Goal: Communication & Community: Answer question/provide support

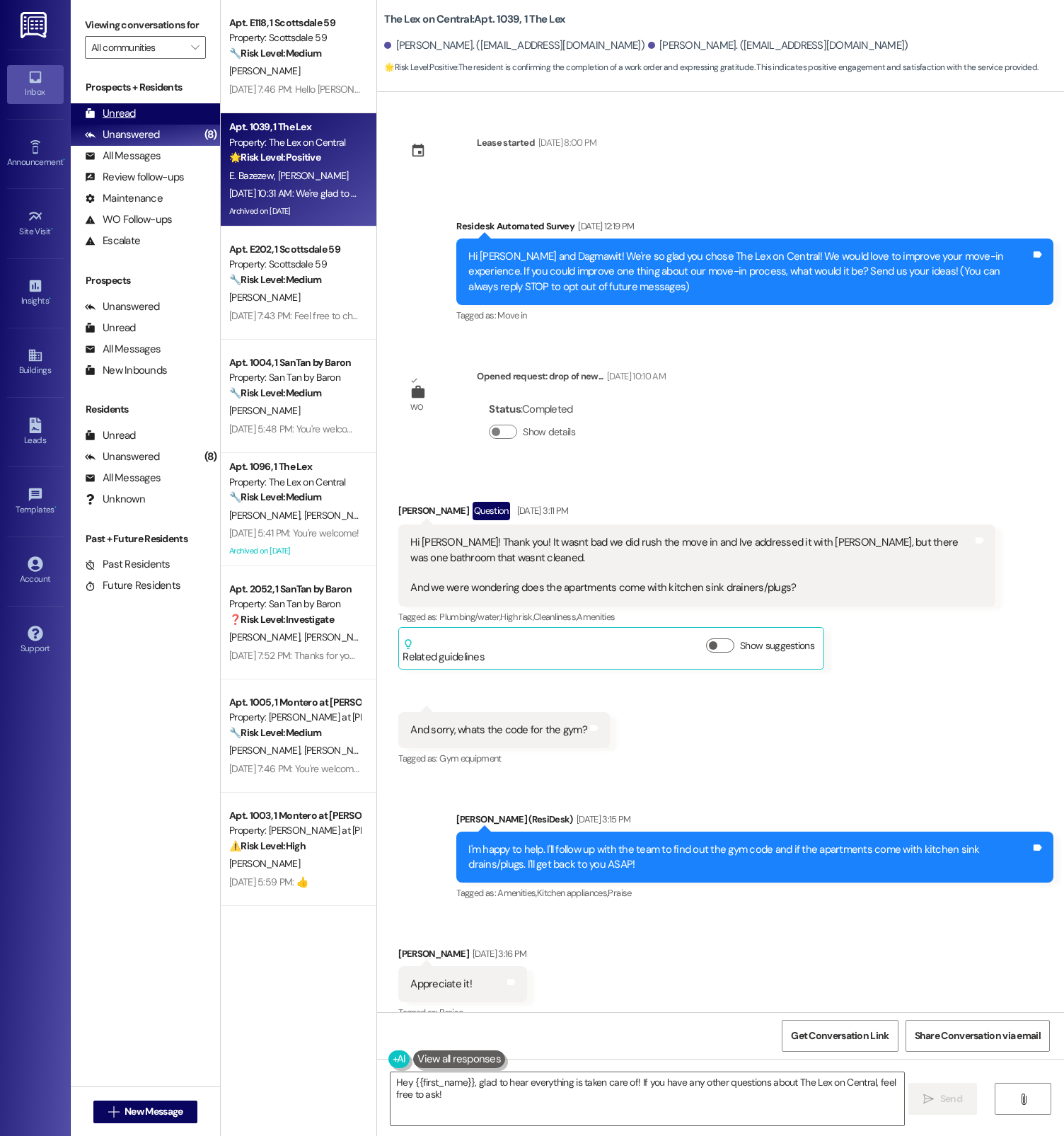
click at [157, 122] on div "Unread (0)" at bounding box center [145, 114] width 149 height 21
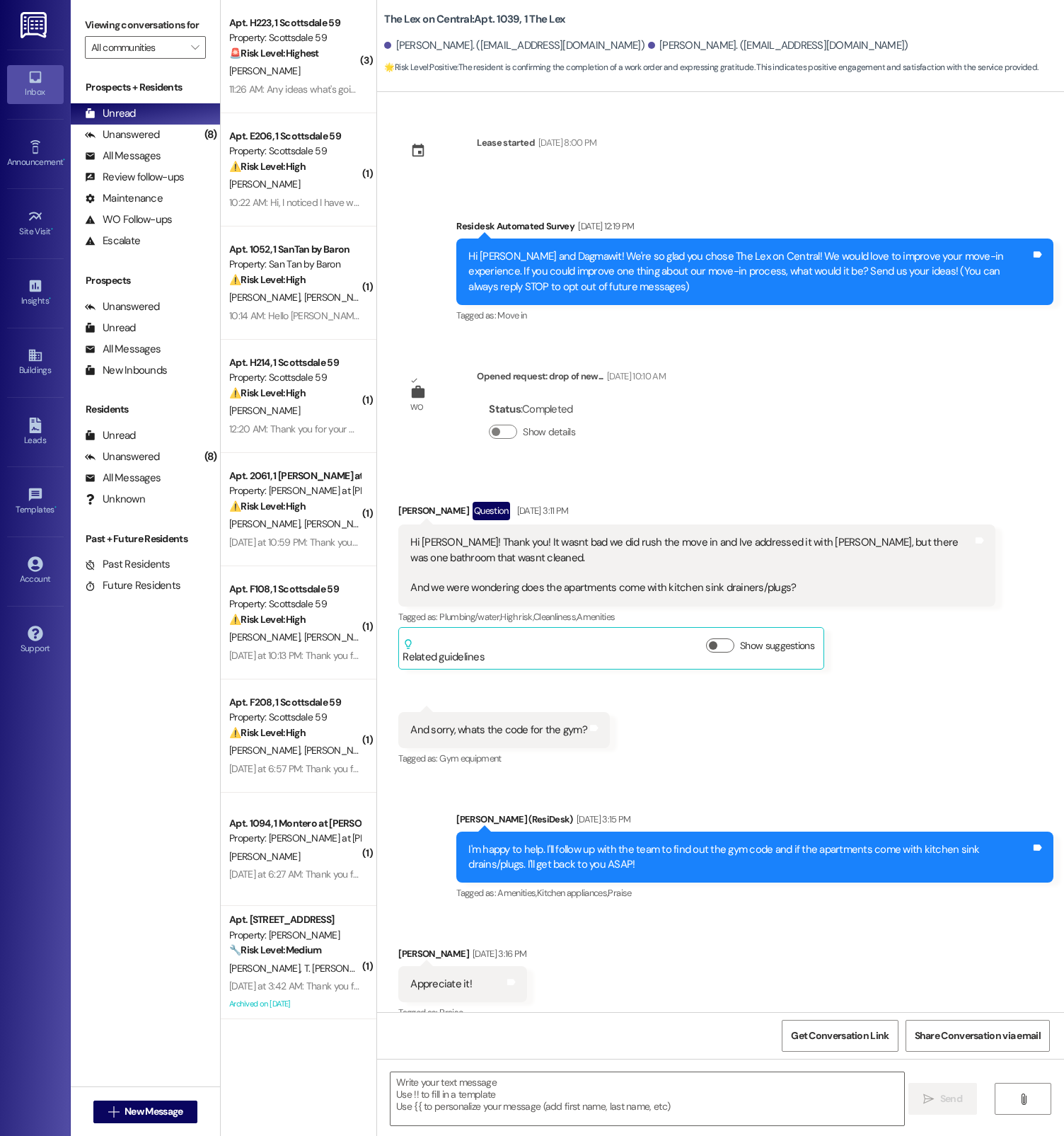
type textarea "Fetching suggested responses. Please feel free to read through the conversation…"
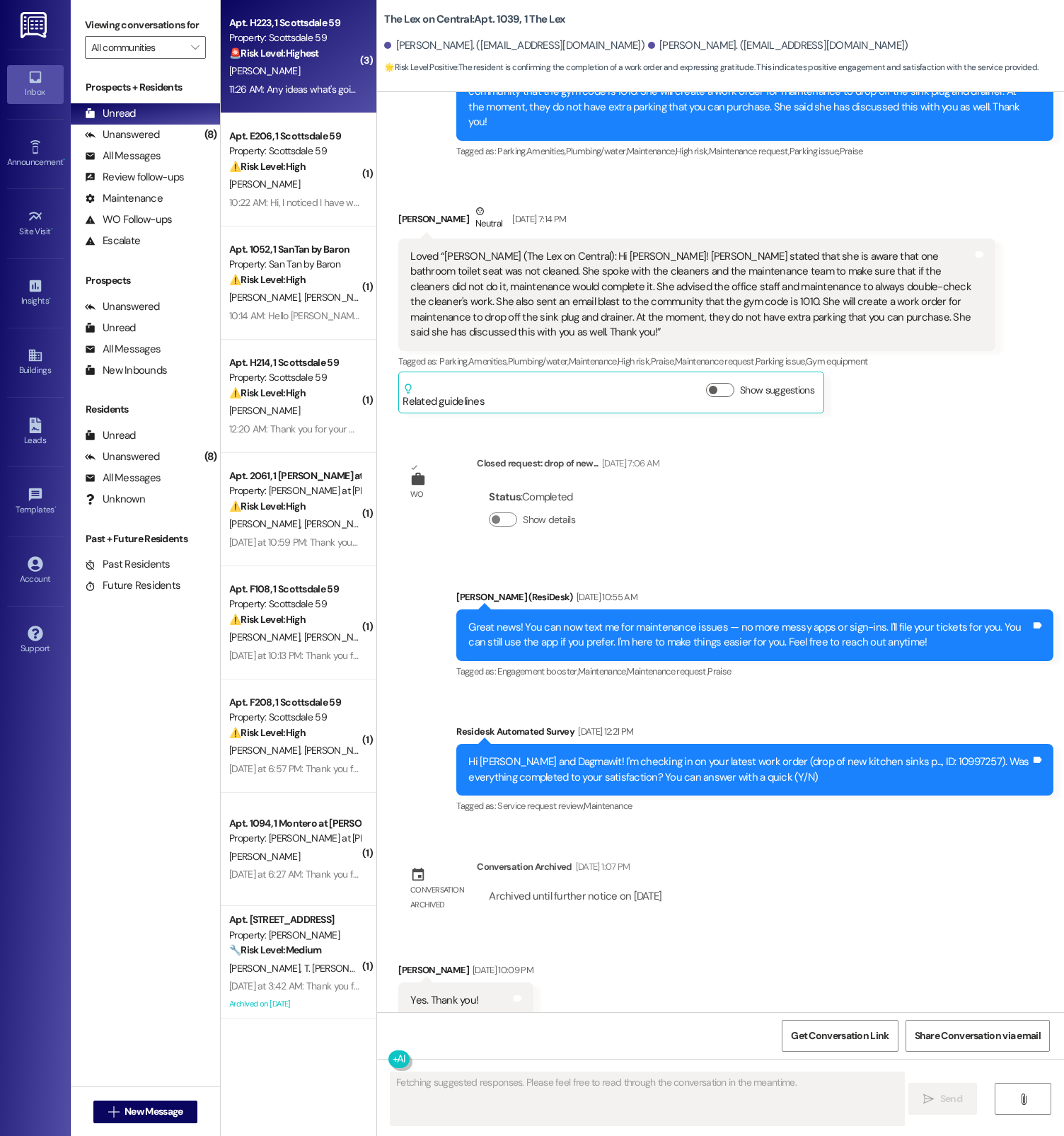
click at [251, 81] on div "11:26 AM: Any ideas what's going on? 11:26 AM: Any ideas what's going on?" at bounding box center [295, 89] width 134 height 18
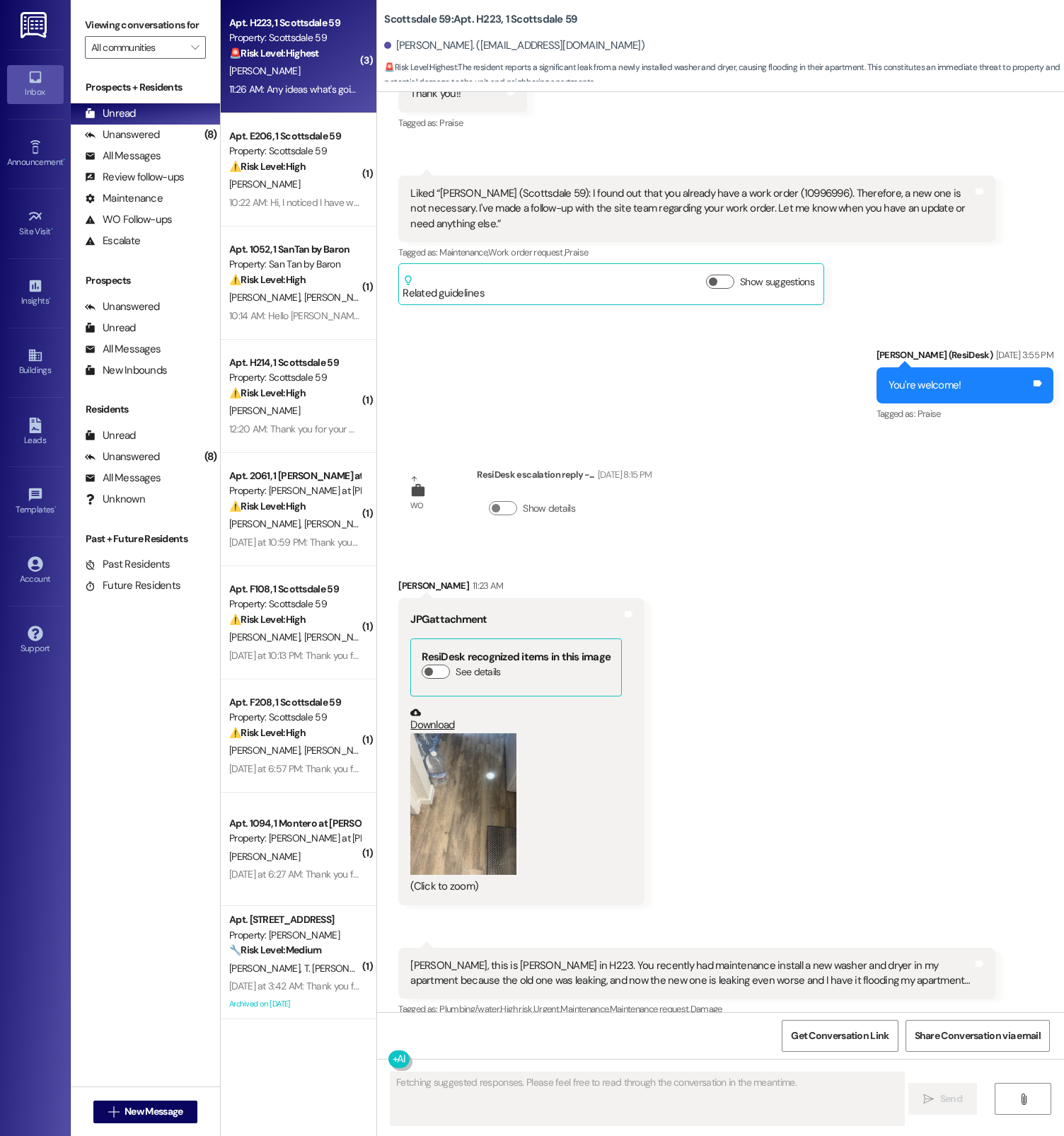
scroll to position [1376, 0]
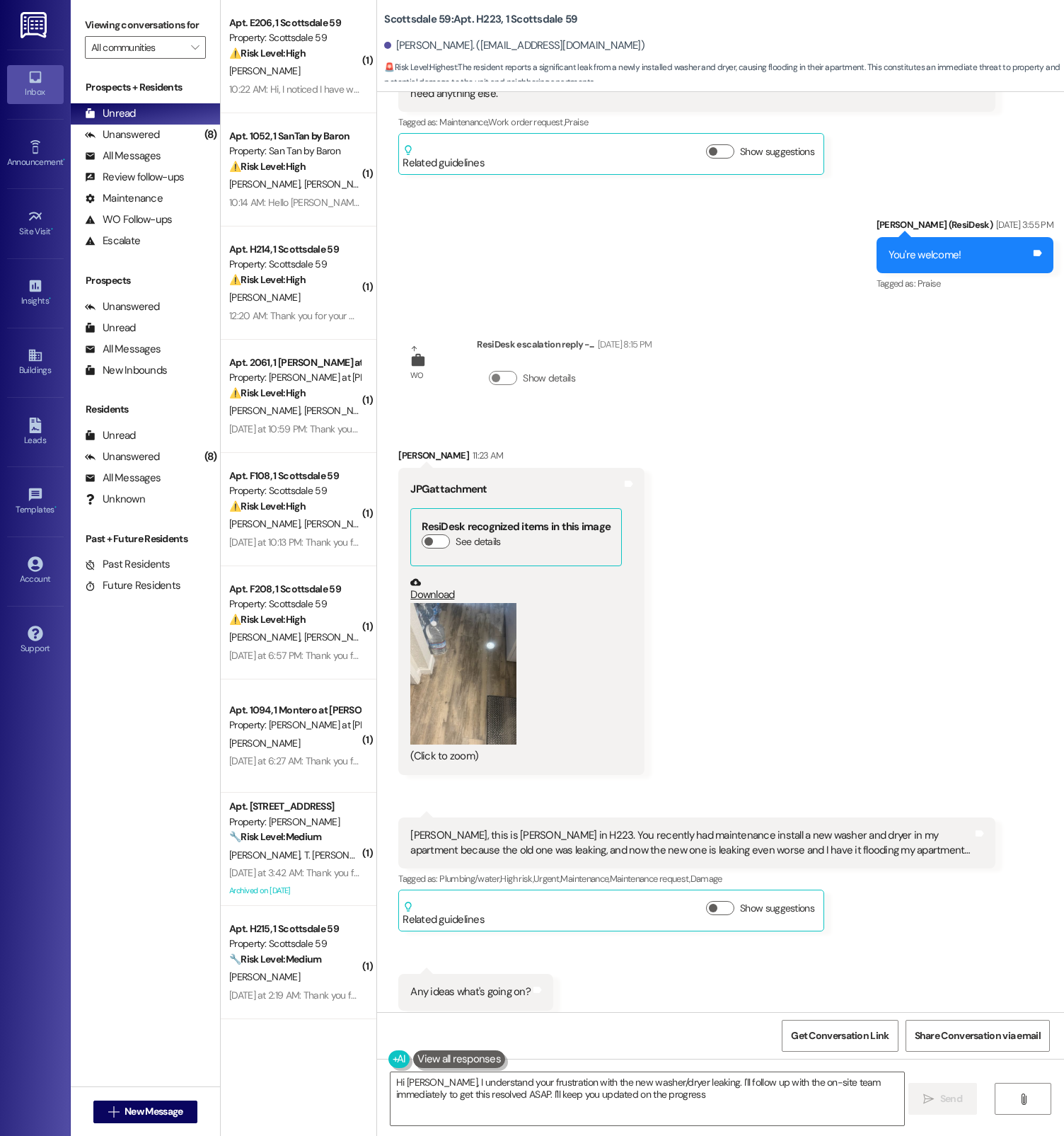
type textarea "Hi [PERSON_NAME], I understand your frustration with the new washer/dryer leaki…"
click at [611, 1090] on textarea "Hi [PERSON_NAME], I understand your frustration with the new washer/dryer leaki…" at bounding box center [647, 1099] width 513 height 53
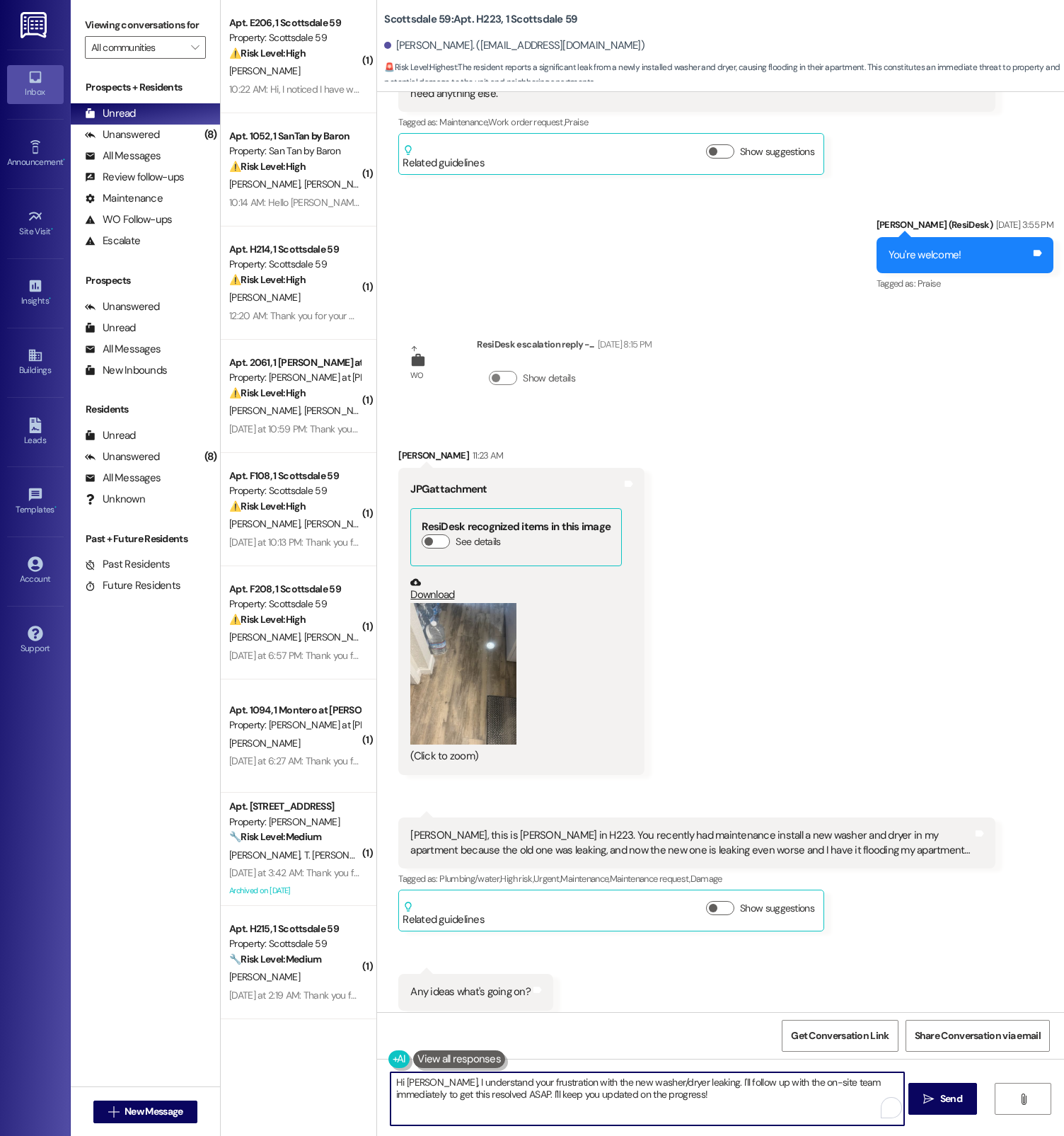
click at [611, 1090] on textarea "Hi [PERSON_NAME], I understand your frustration with the new washer/dryer leaki…" at bounding box center [647, 1099] width 513 height 53
click at [611, 1090] on textarea "Hi [PERSON_NAME], I understand your frustration with the new washer/dryer leaki…" at bounding box center [646, 1099] width 513 height 53
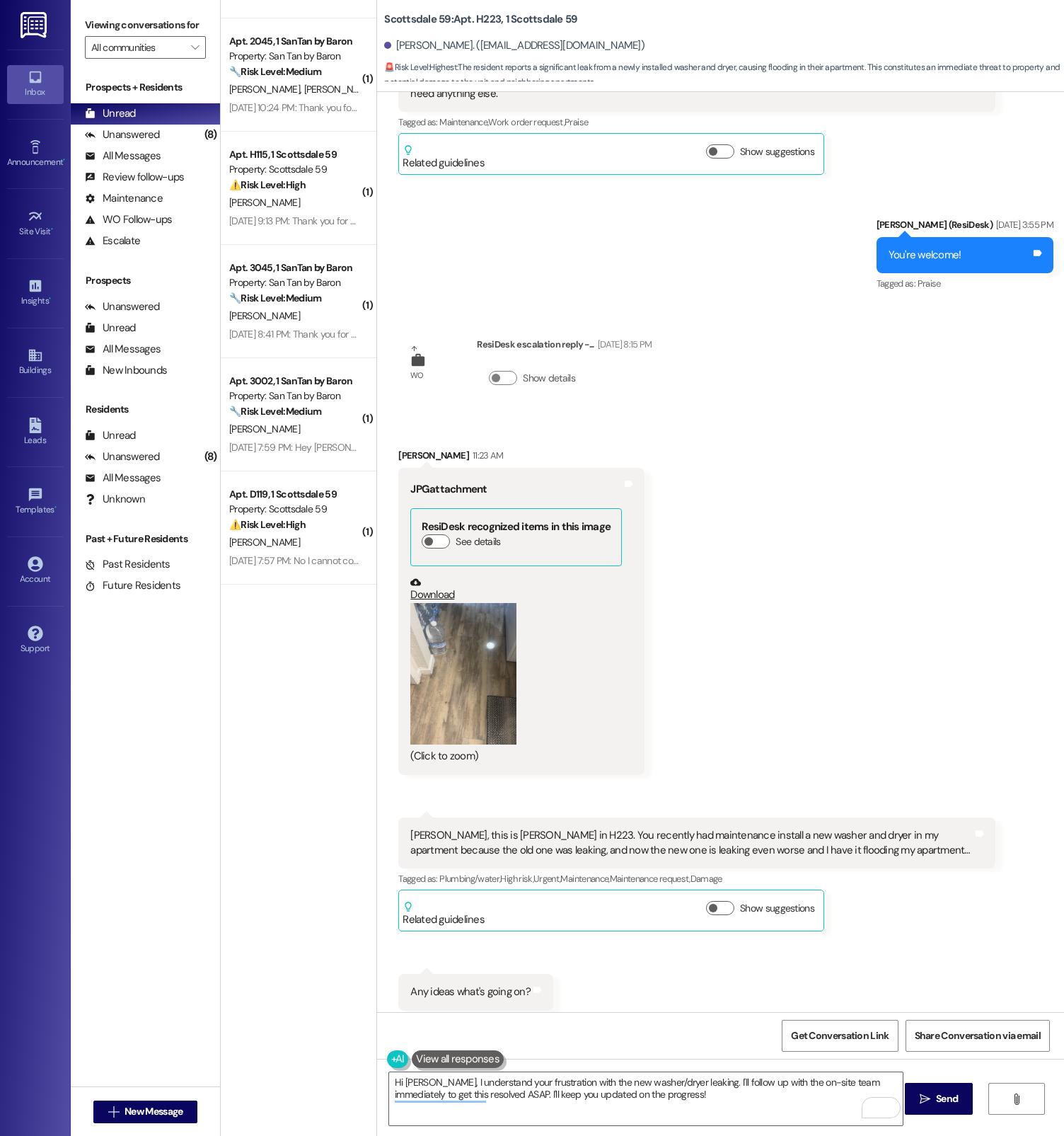
scroll to position [1818, 0]
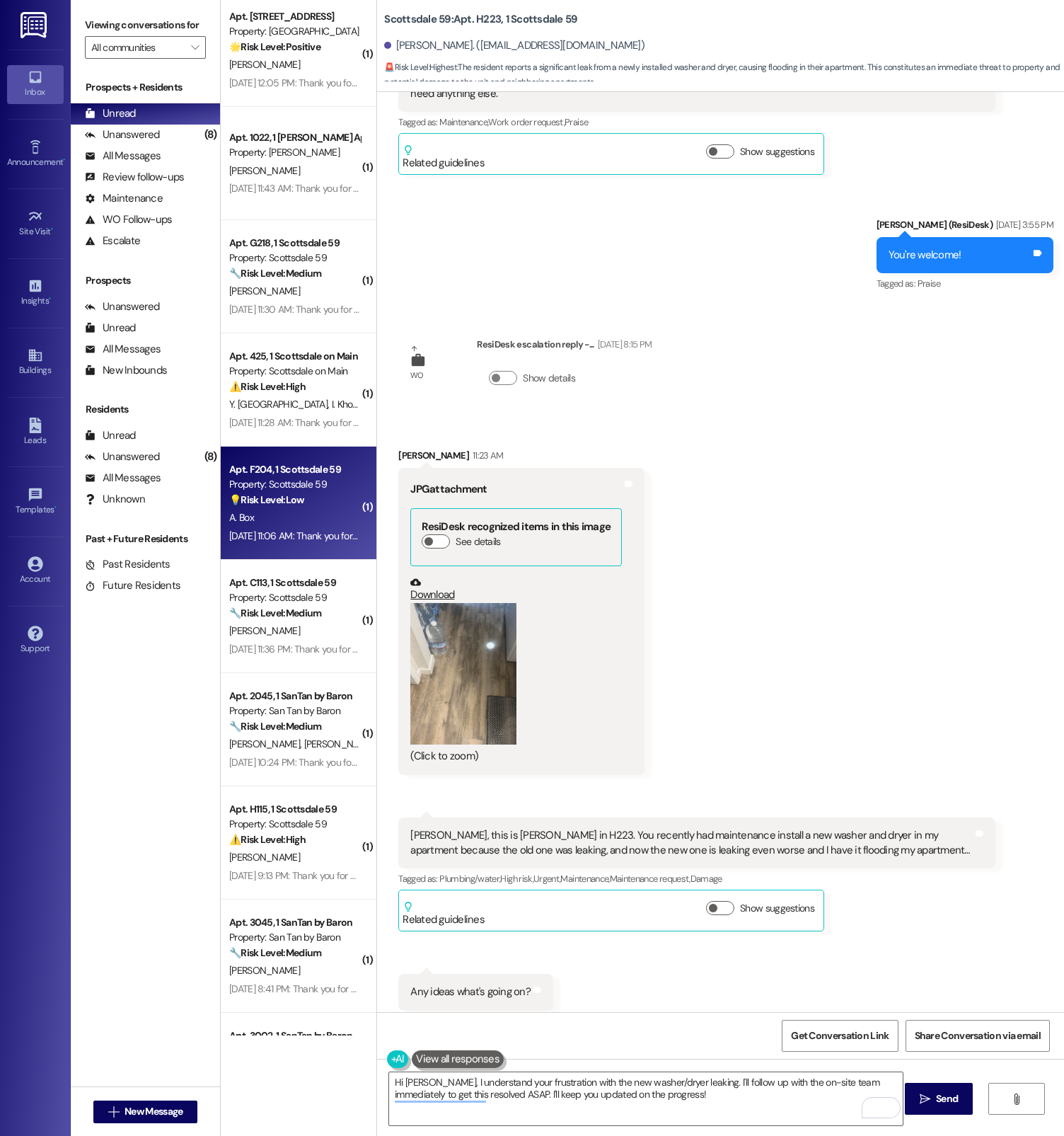
click at [288, 505] on strong "💡 Risk Level: Low" at bounding box center [267, 500] width 75 height 13
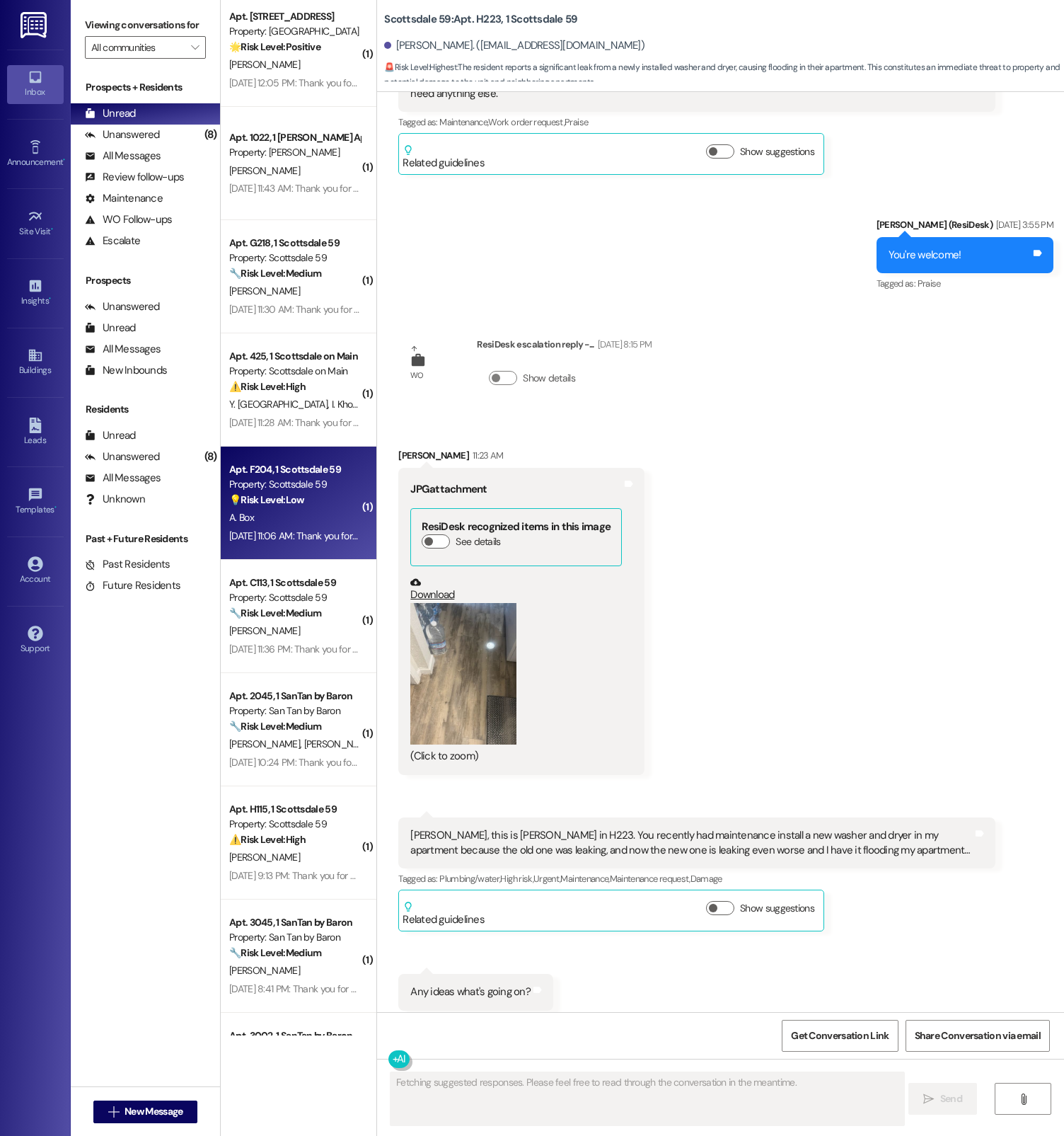
scroll to position [787, 0]
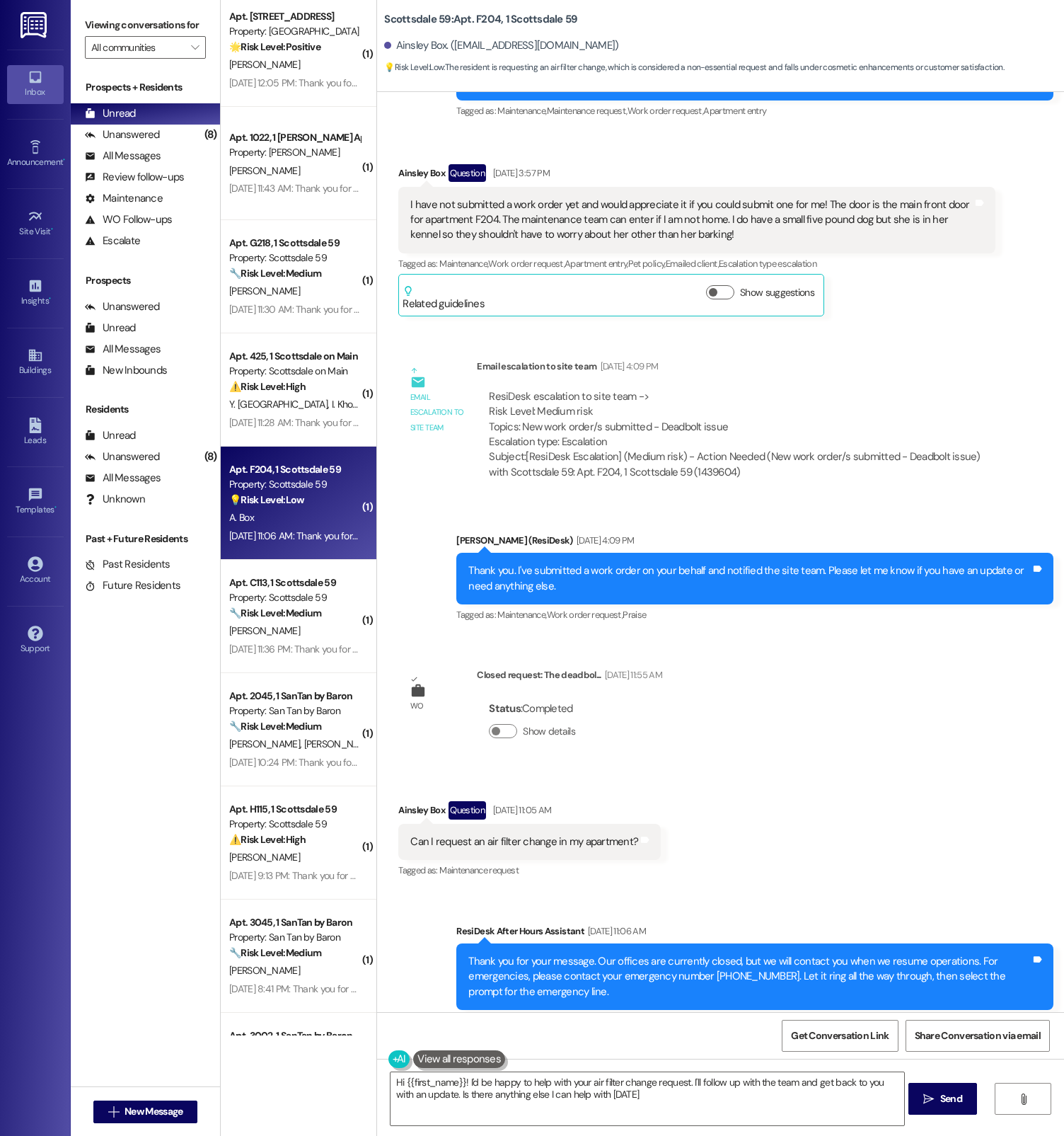
type textarea "Hi {{first_name}}! I'd be happy to help with your air filter change request. I'…"
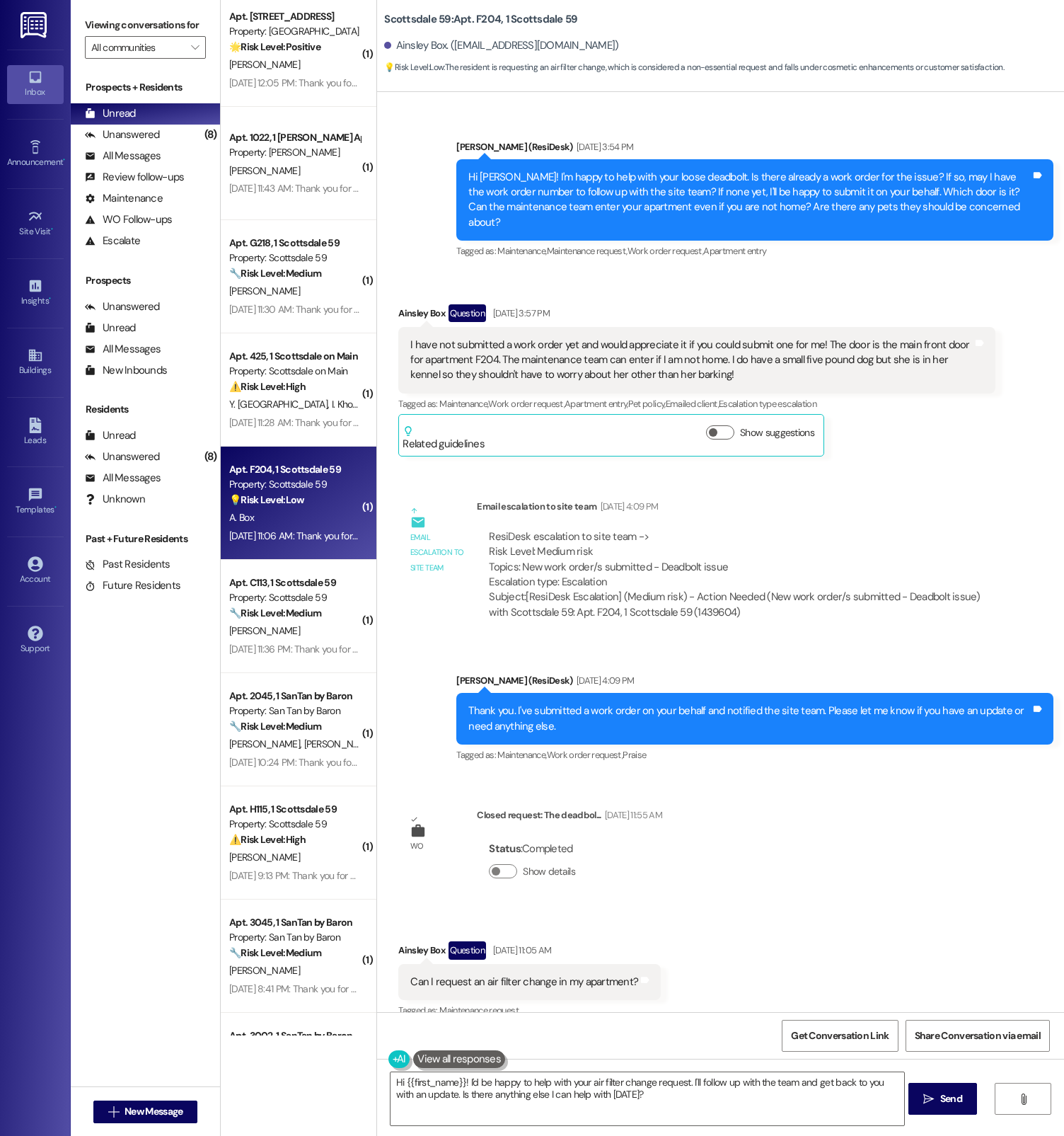
scroll to position [557, 0]
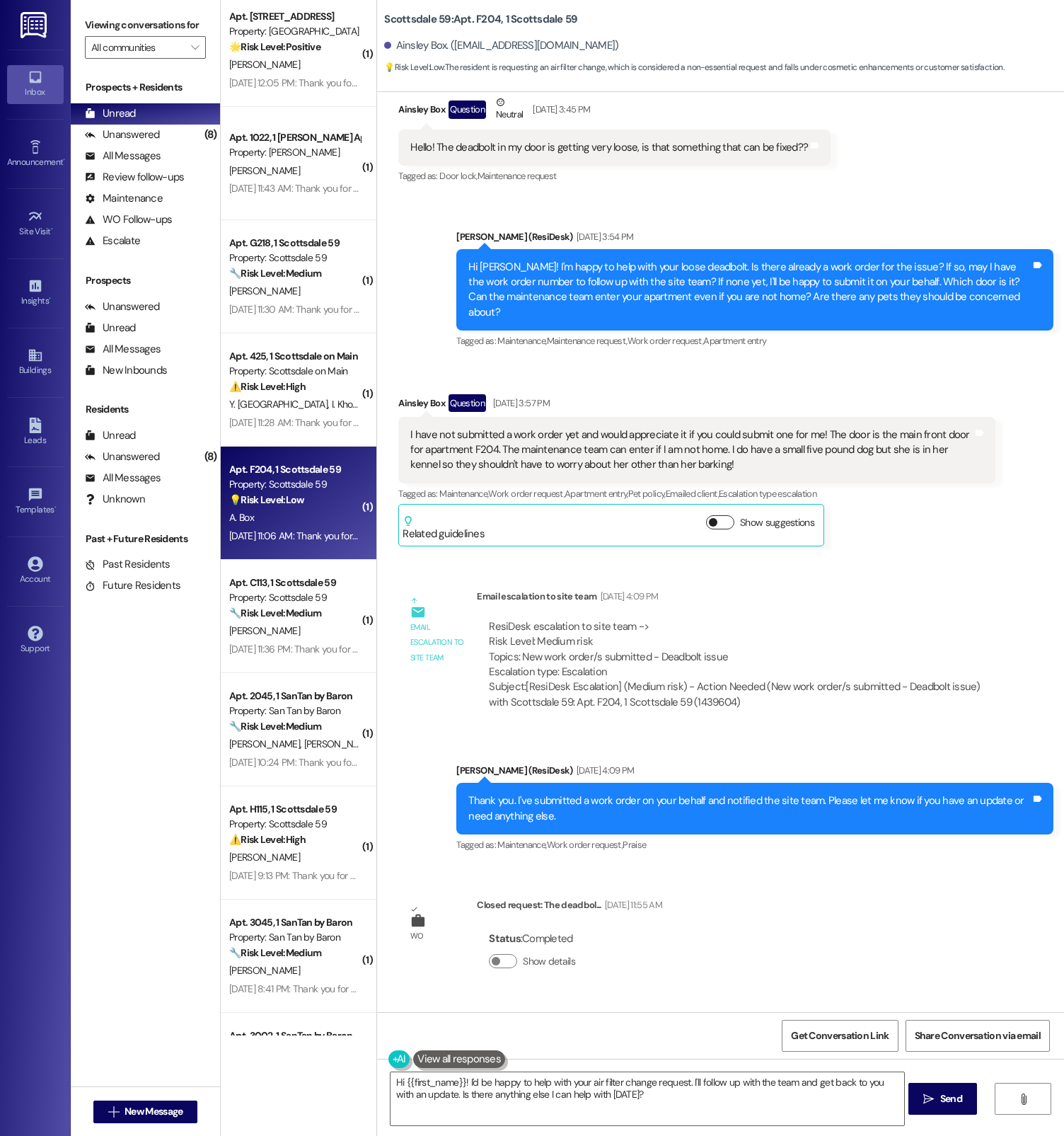
click at [712, 515] on button "Show suggestions" at bounding box center [721, 522] width 29 height 14
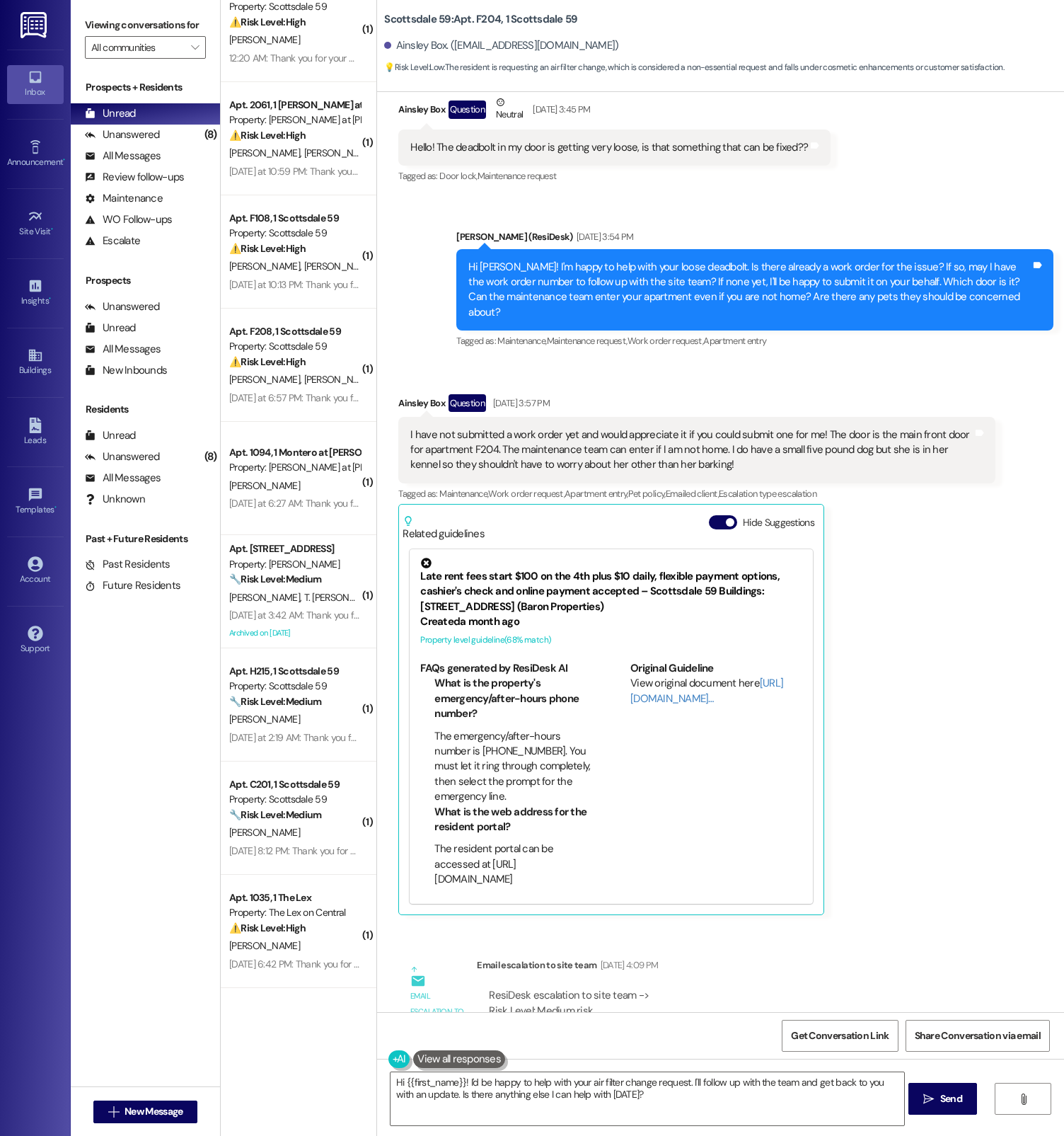
scroll to position [0, 0]
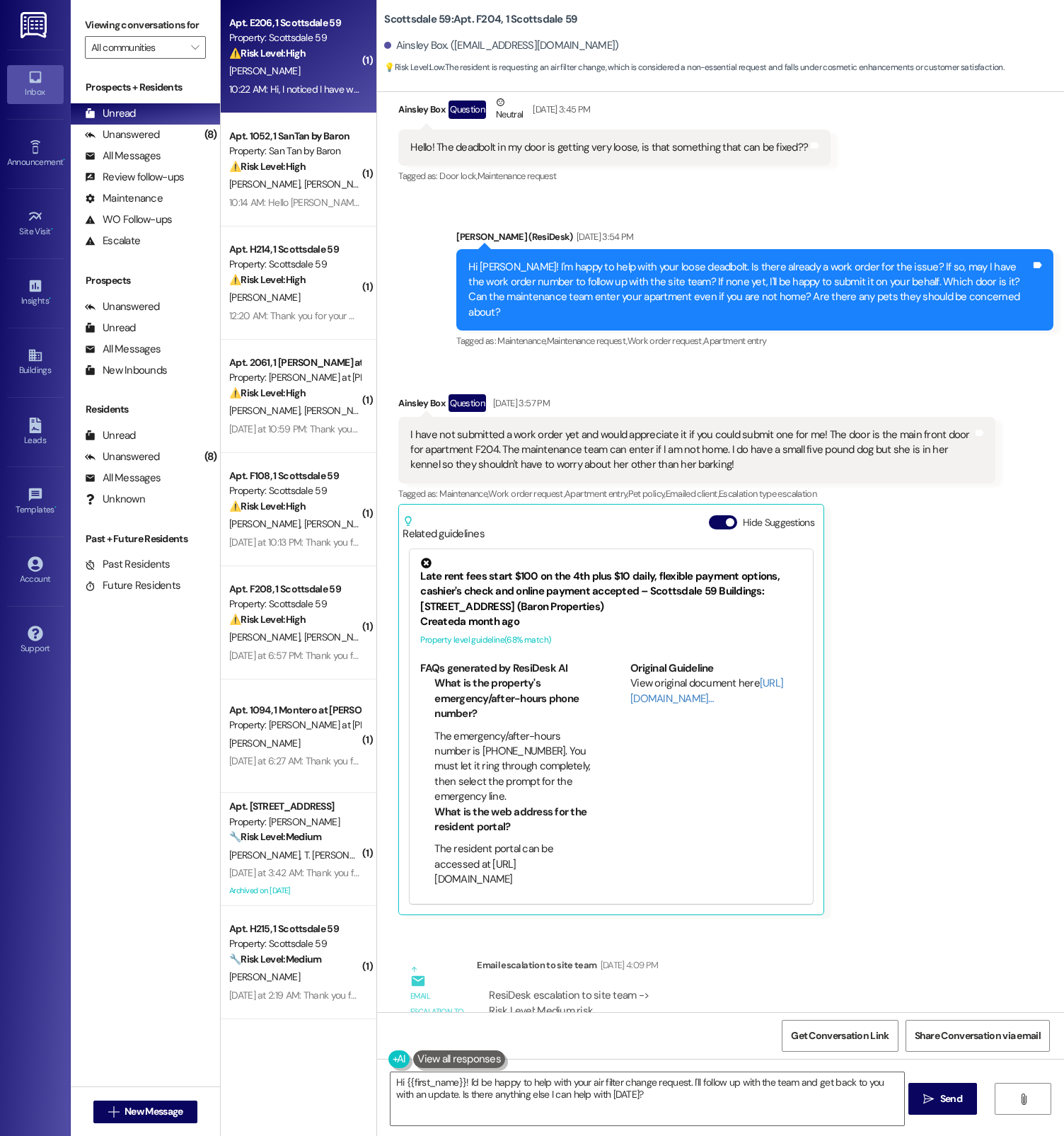
click at [274, 91] on div "10:22 AM: Hi, I noticed I have what looks like $170 charges for utilities this …" at bounding box center [579, 89] width 699 height 13
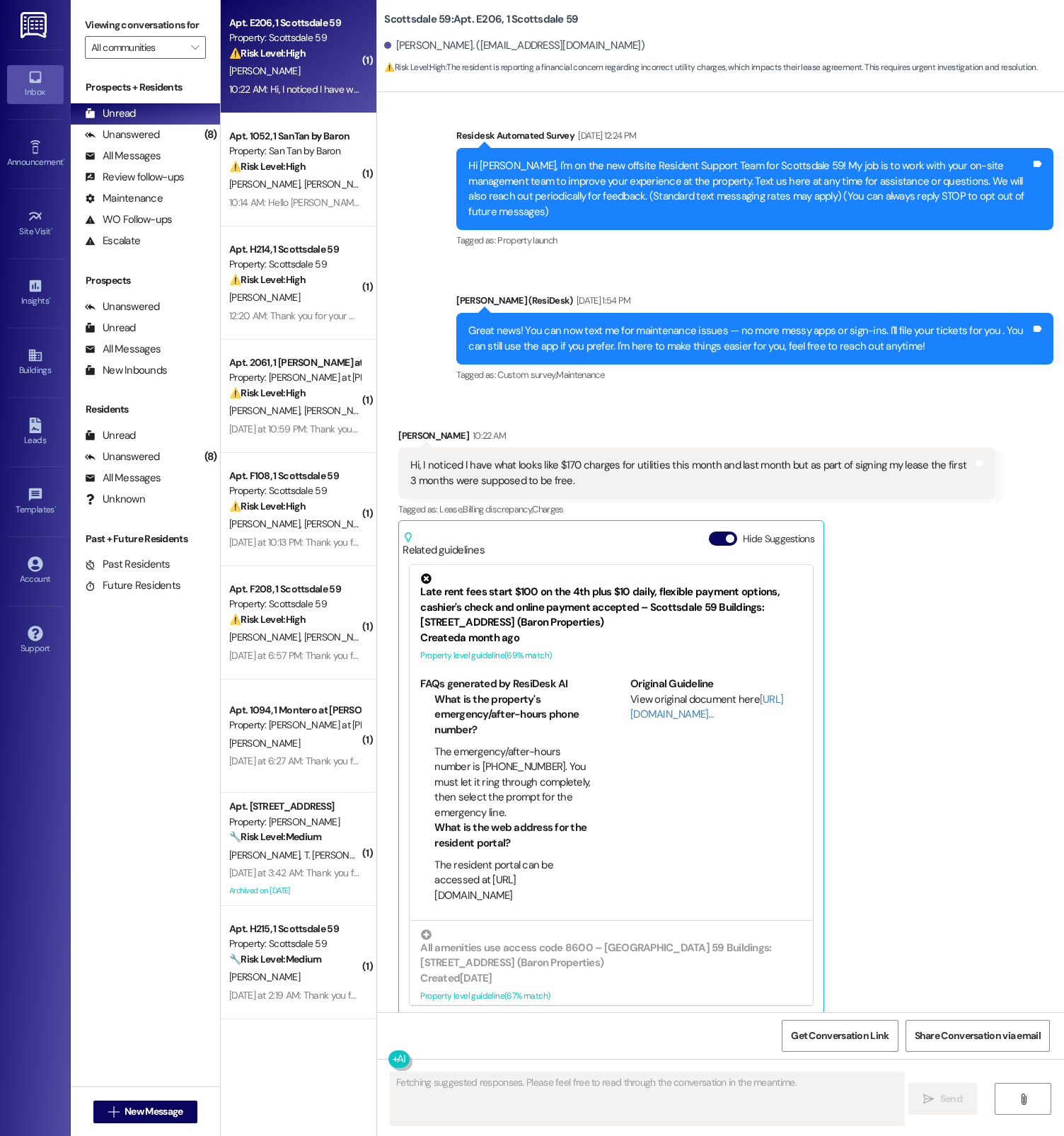
scroll to position [119, 0]
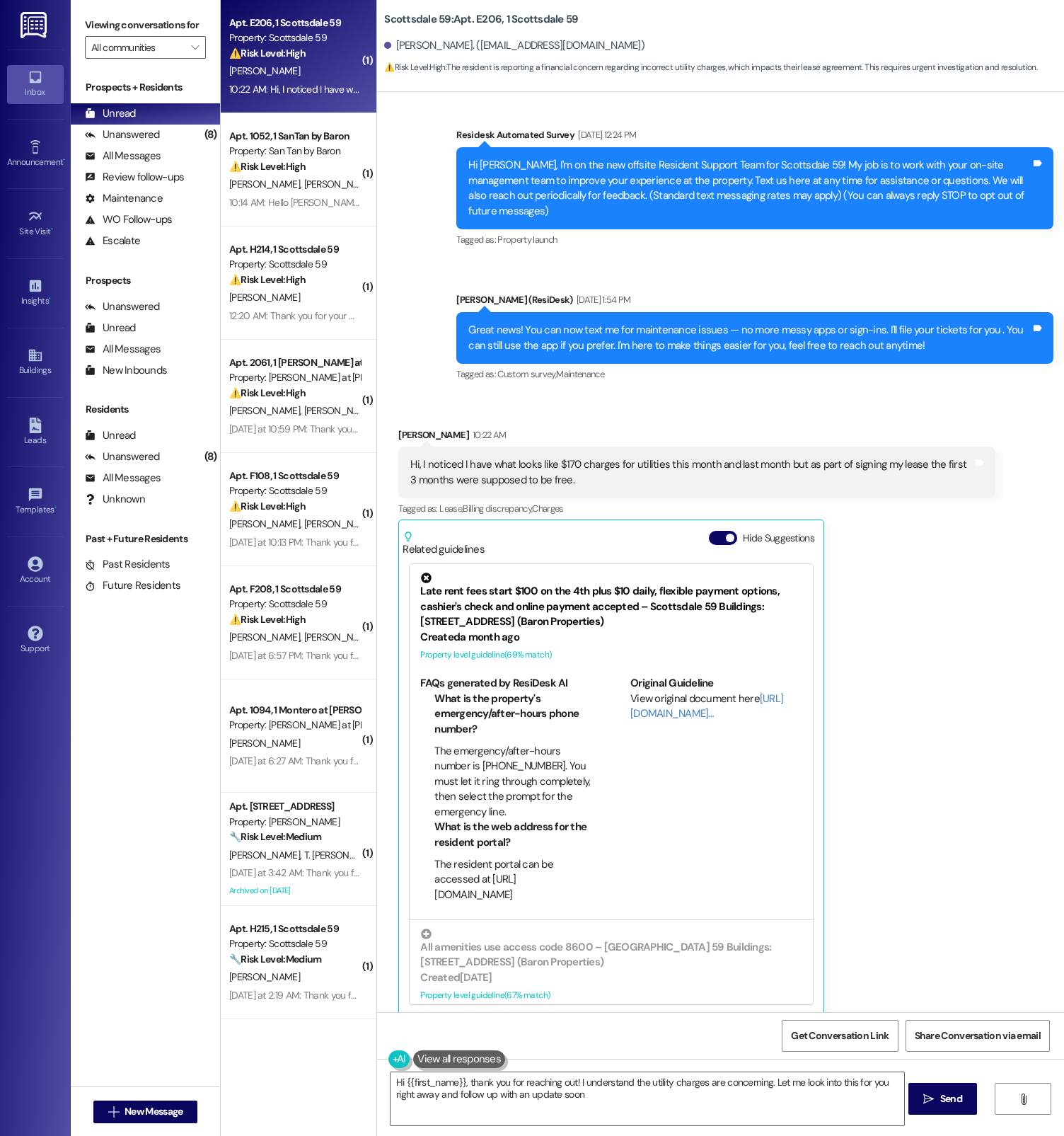
type textarea "Hi {{first_name}}, thank you for reaching out! I understand the utility charges…"
click at [684, 429] on div "[PERSON_NAME] 10:22 AM" at bounding box center [696, 438] width 597 height 20
click at [675, 428] on div "[PERSON_NAME] 10:22 AM" at bounding box center [696, 438] width 597 height 20
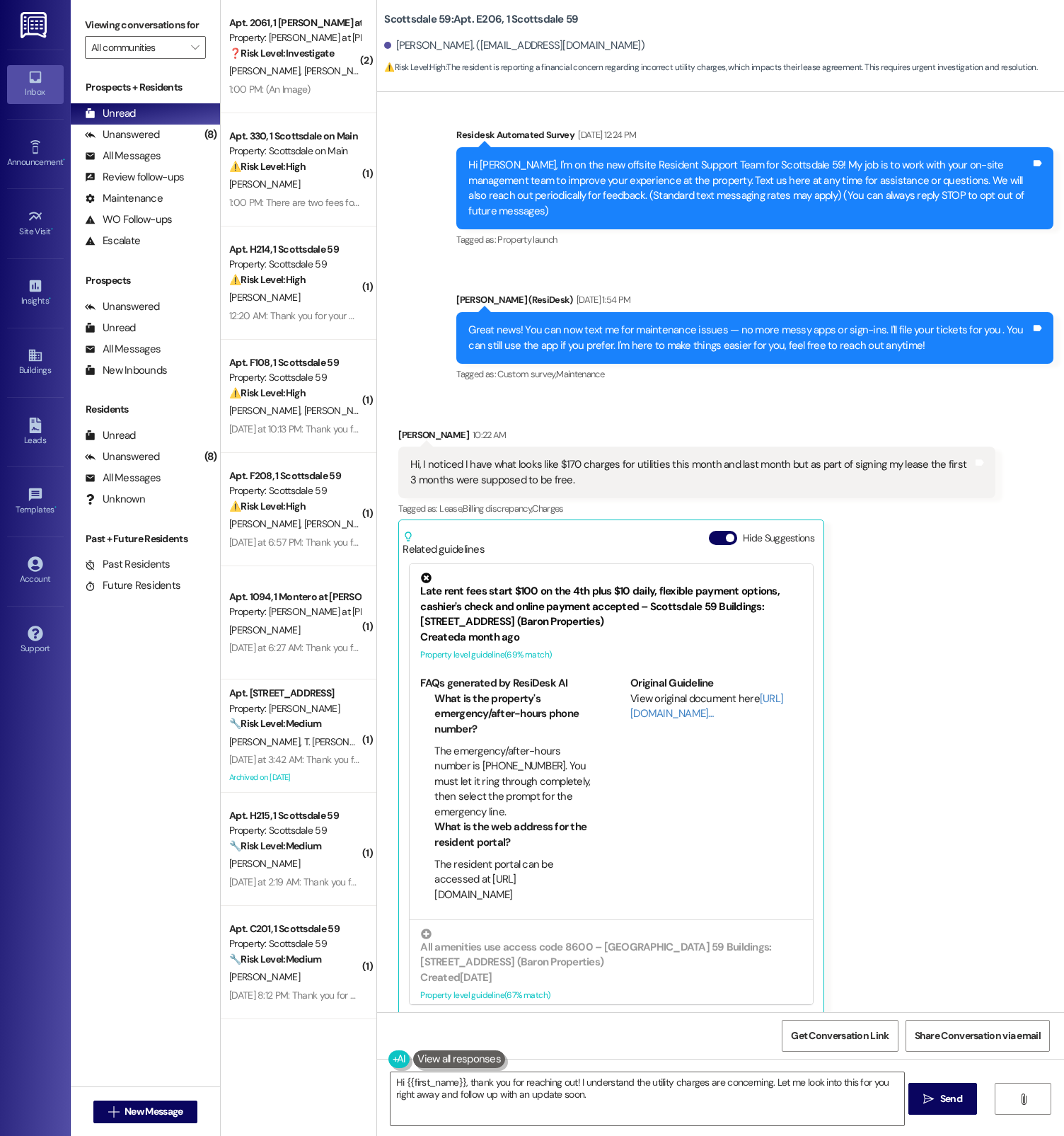
click at [531, 376] on div "Announcement, sent via SMS [PERSON_NAME] (ResiDesk) [DATE] 1:54 PM Great news! …" at bounding box center [754, 338] width 619 height 113
click at [395, 1065] on button at bounding box center [442, 1059] width 108 height 18
click at [388, 1054] on button at bounding box center [442, 1059] width 108 height 18
click at [398, 1055] on button at bounding box center [442, 1059] width 108 height 18
click at [461, 1060] on button at bounding box center [459, 1059] width 92 height 18
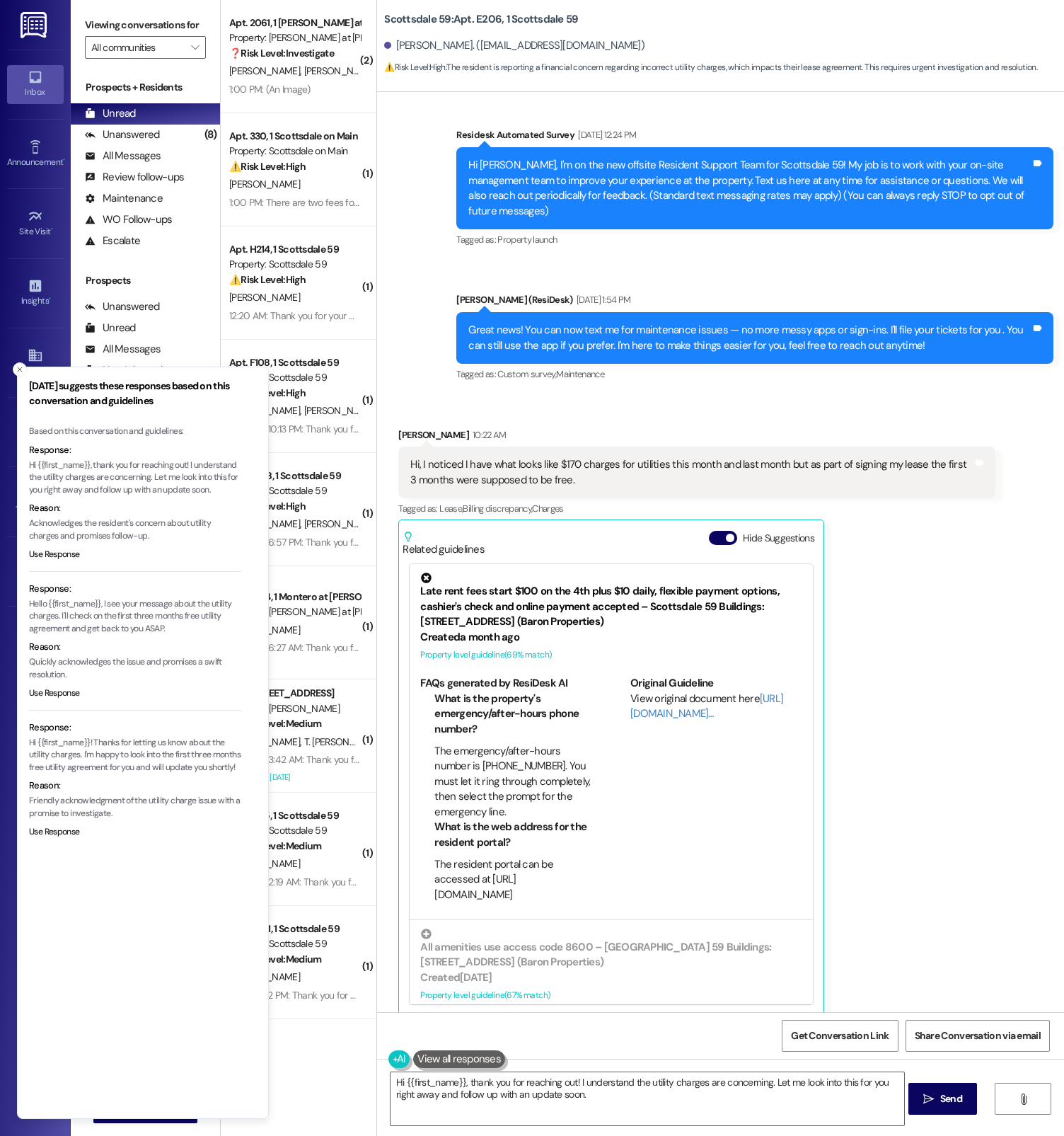
click at [461, 1060] on button at bounding box center [459, 1059] width 92 height 18
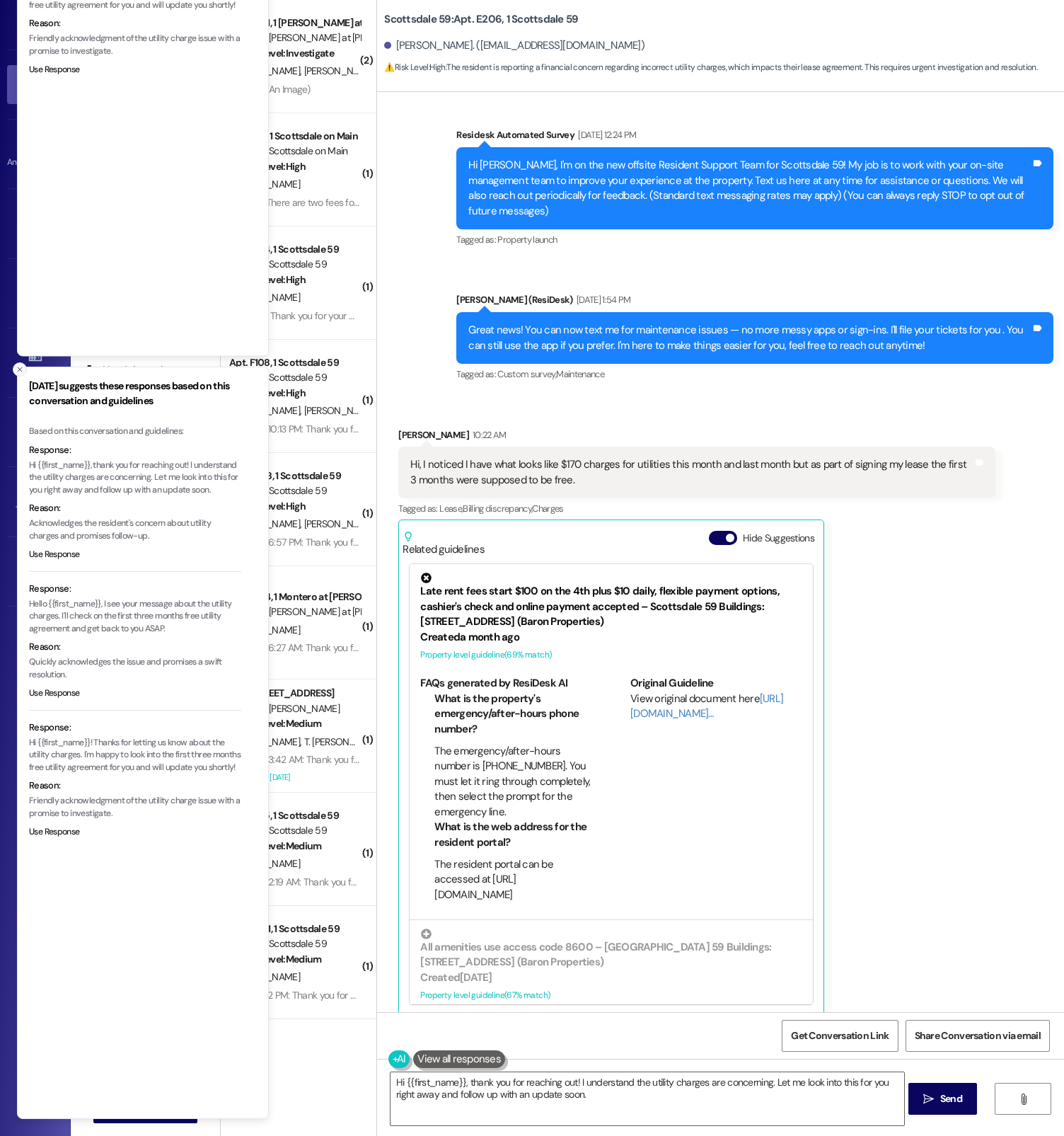
click at [19, 374] on button "Close toast" at bounding box center [20, 370] width 14 height 14
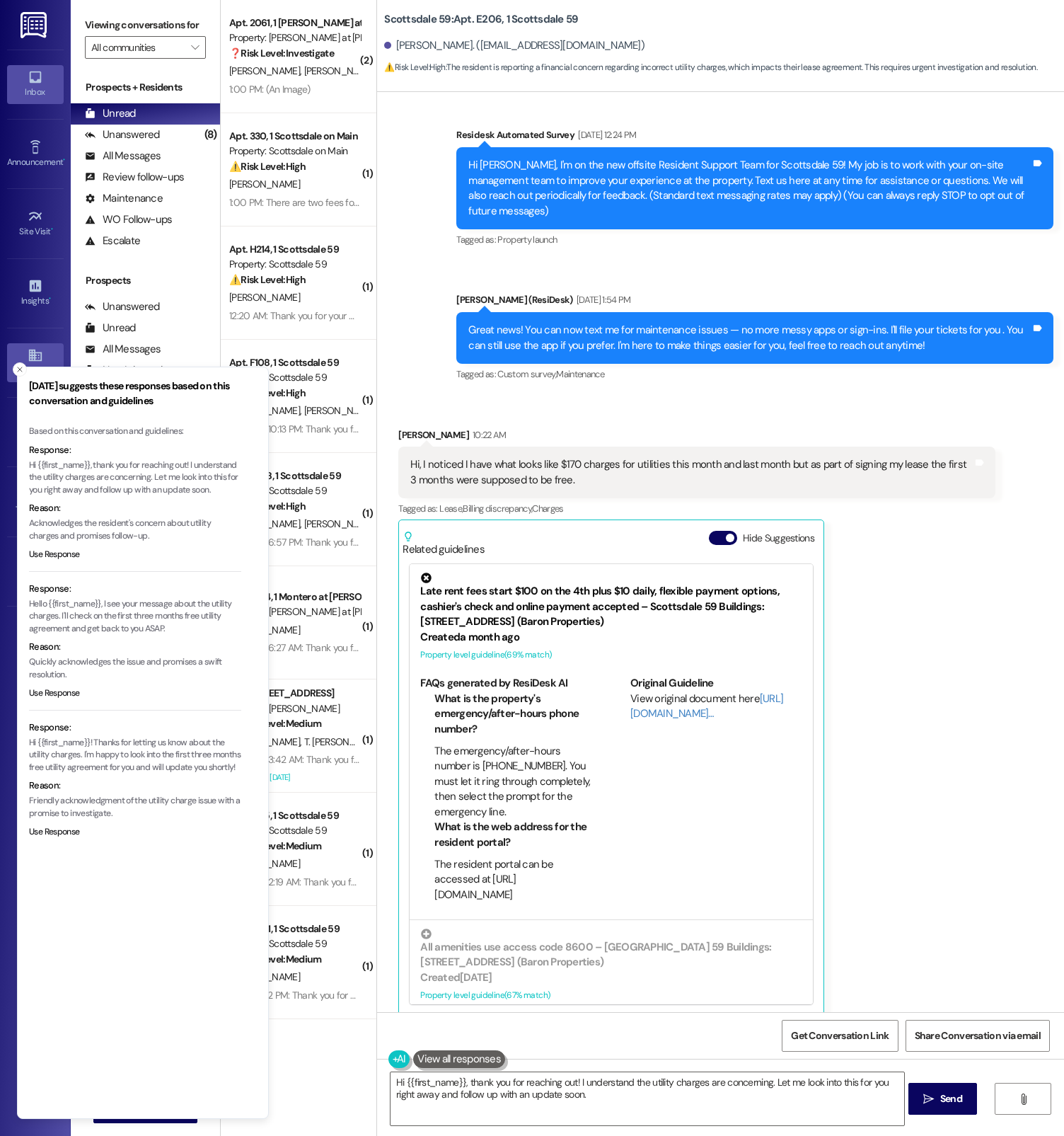
click at [20, 371] on icon "Close toast" at bounding box center [20, 370] width 9 height 9
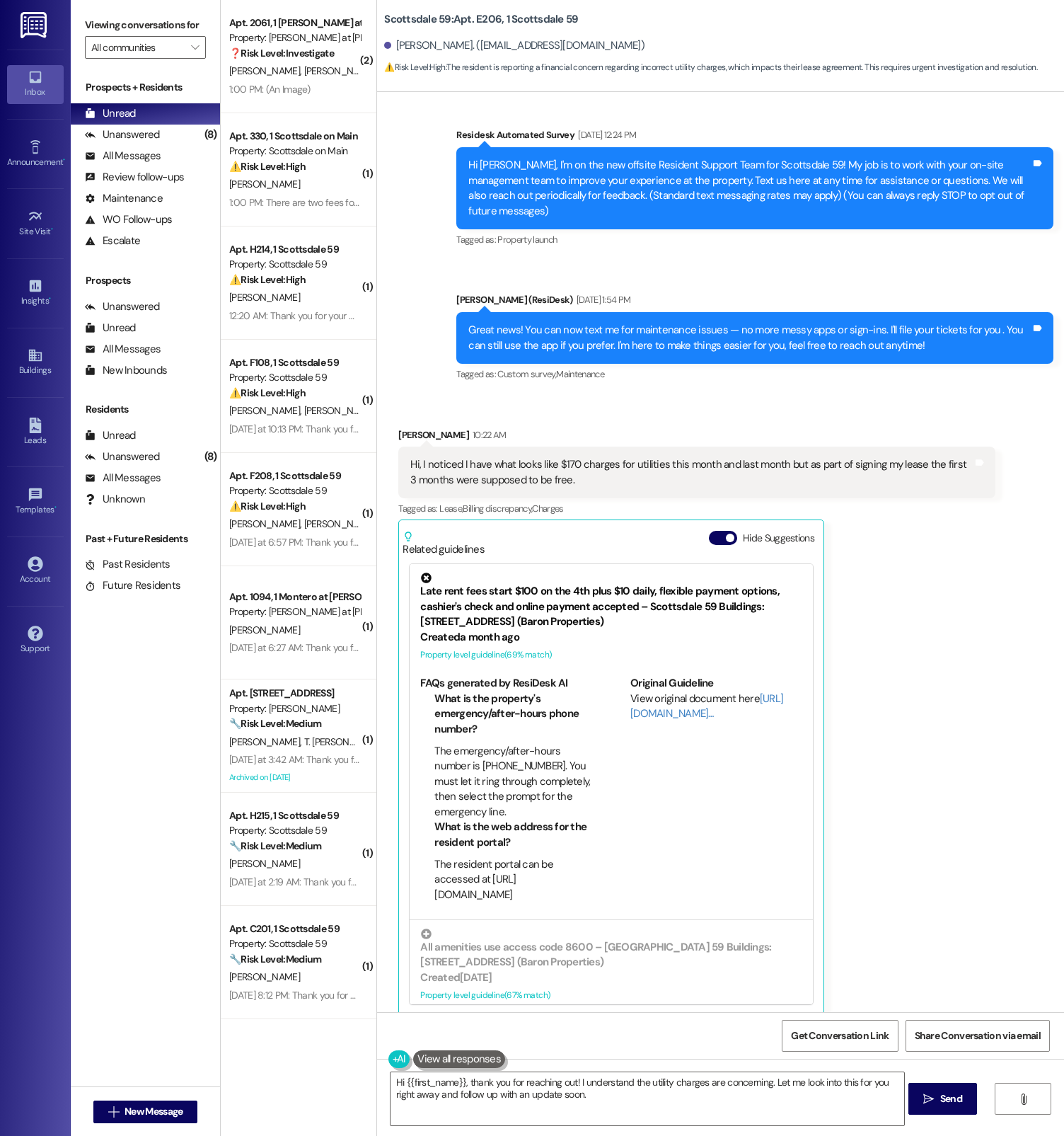
click at [629, 340] on div "Great news! You can now text me for maintenance issues — no more messy apps or …" at bounding box center [754, 338] width 597 height 52
